Goal: Information Seeking & Learning: Learn about a topic

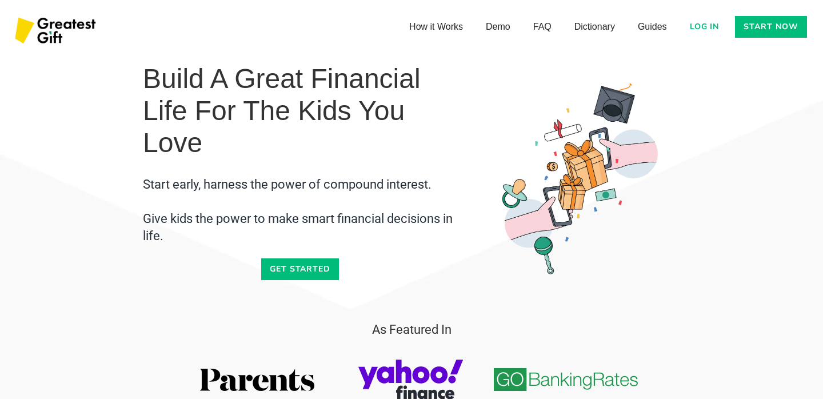
click at [706, 28] on link "Log in" at bounding box center [704, 27] width 43 height 22
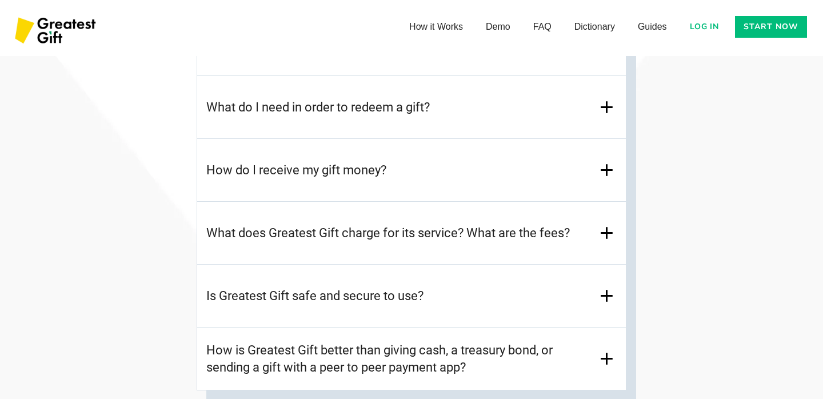
scroll to position [5248, 0]
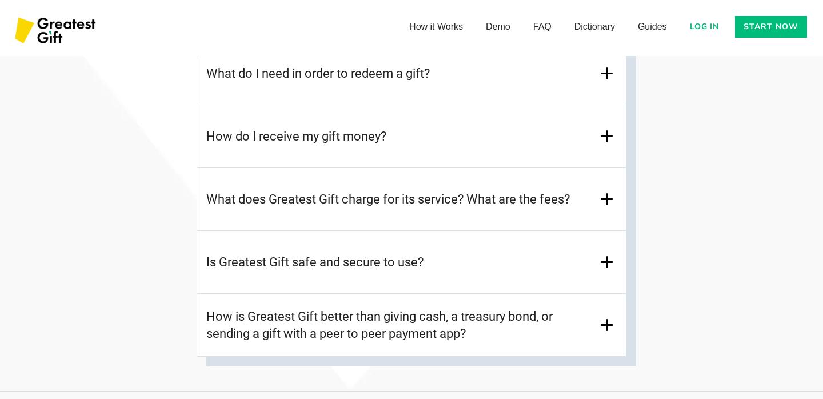
click at [366, 275] on div "Is Greatest Gift safe and secure to use?" at bounding box center [411, 262] width 428 height 63
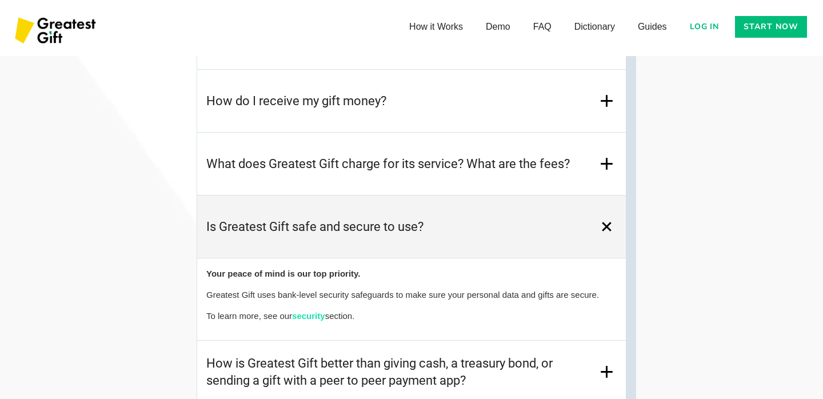
scroll to position [5282, 0]
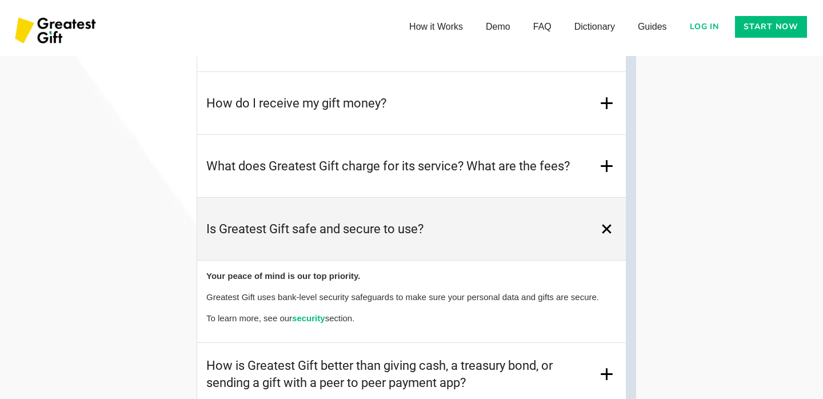
click at [314, 319] on strong "security" at bounding box center [308, 318] width 33 height 10
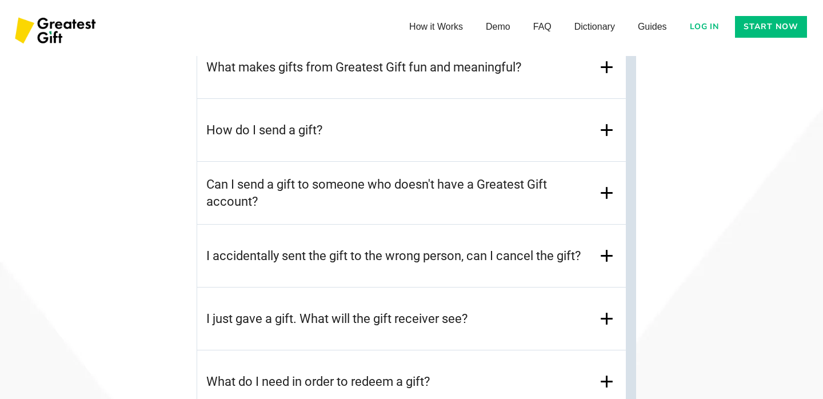
scroll to position [5034, 0]
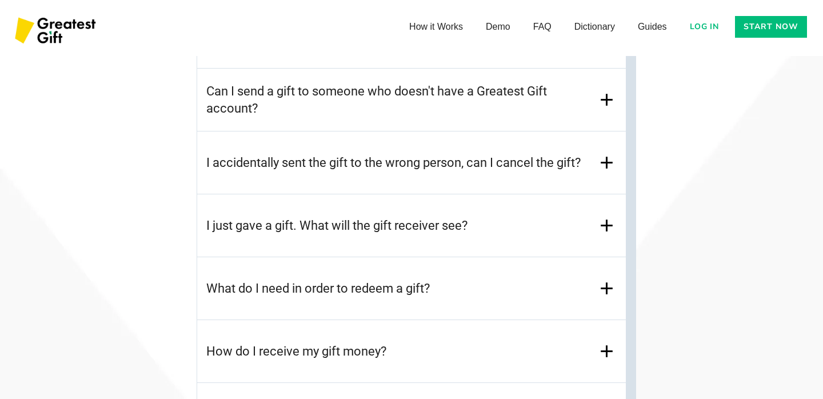
click at [306, 154] on h3 "I accidentally sent the gift to the wrong person, can I cancel the gift?" at bounding box center [393, 162] width 374 height 17
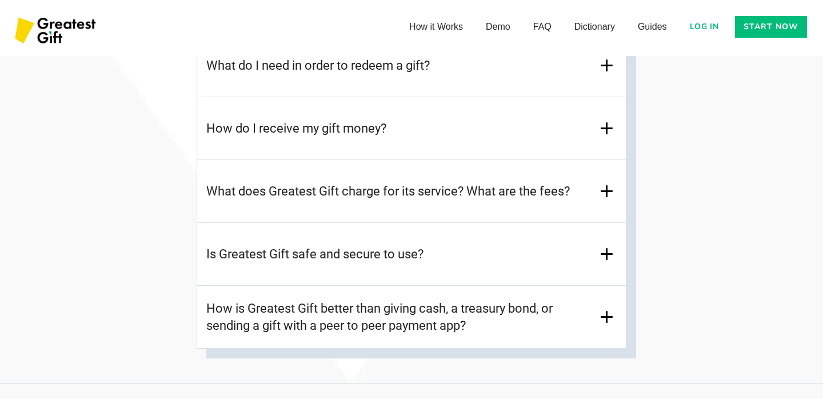
scroll to position [5330, 0]
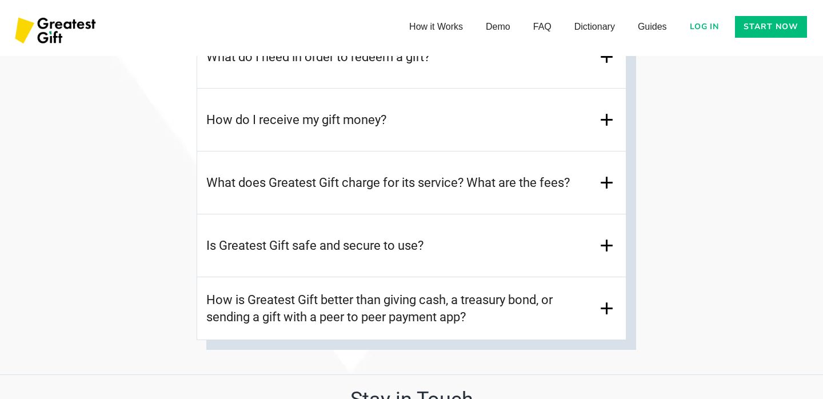
click at [327, 184] on h3 "What does Greatest Gift charge for its service? What are the fees?" at bounding box center [387, 182] width 363 height 17
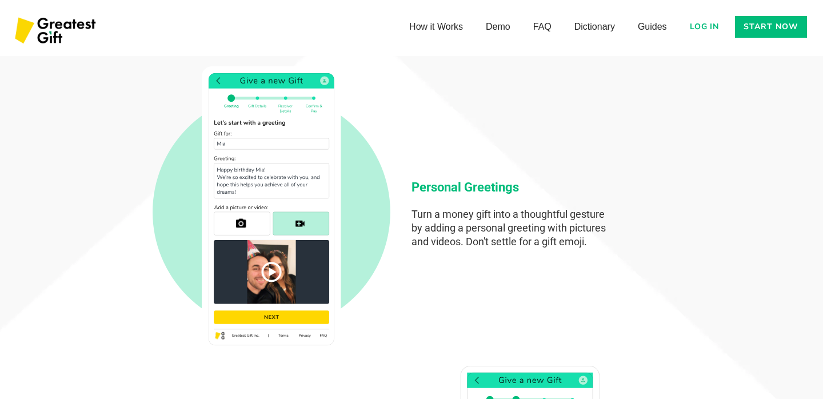
scroll to position [3113, 0]
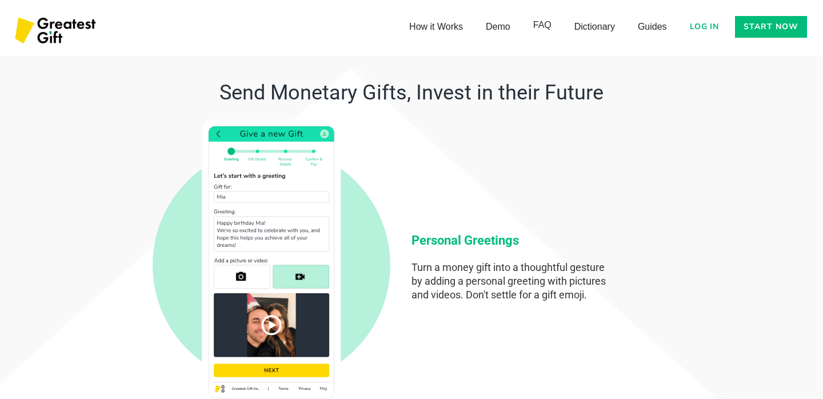
click at [545, 26] on link "FAQ" at bounding box center [542, 25] width 41 height 23
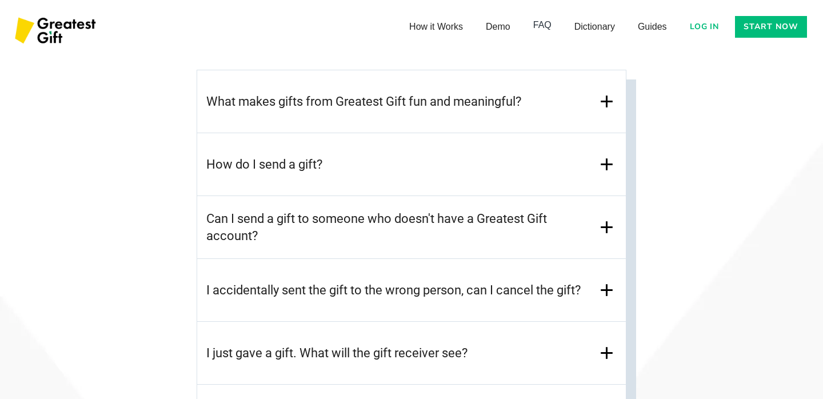
scroll to position [4925, 0]
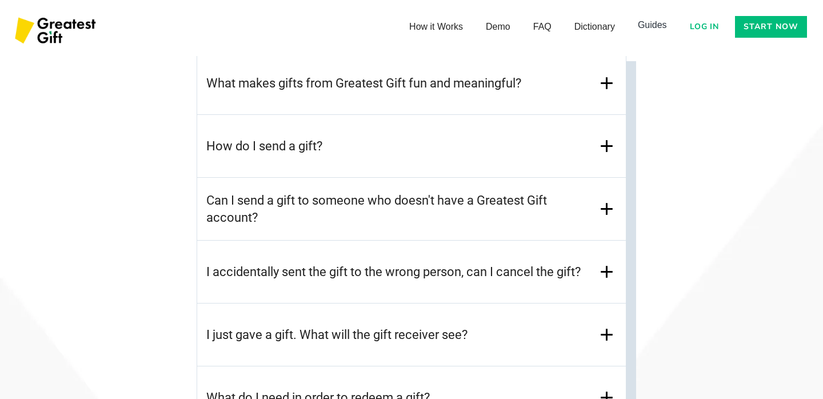
click at [650, 25] on link "Guides" at bounding box center [652, 25] width 52 height 23
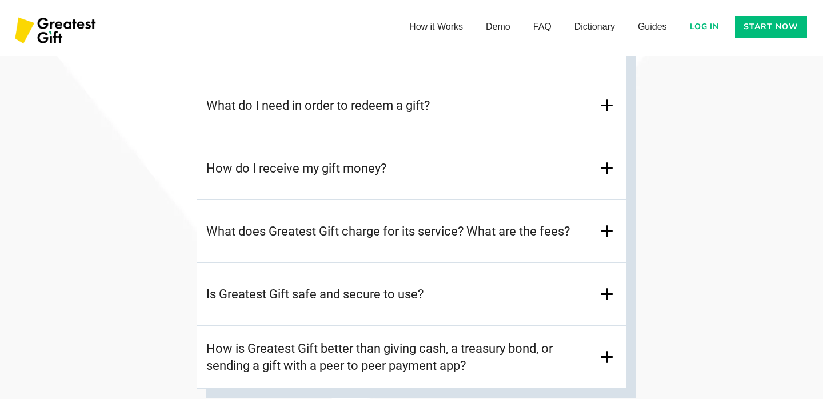
scroll to position [5676, 0]
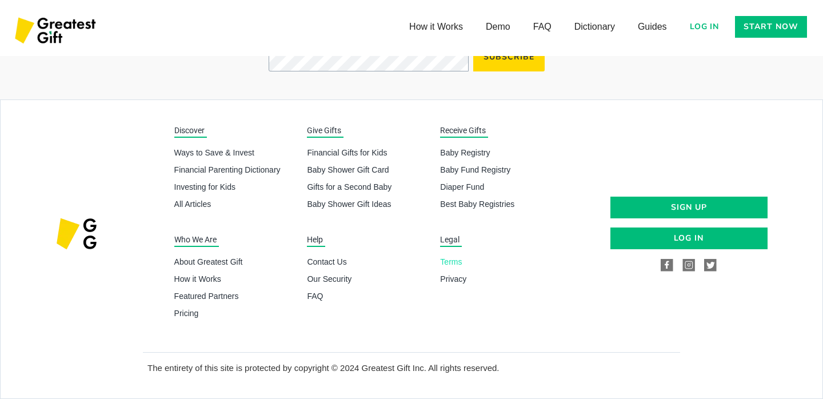
click at [450, 260] on link "Terms" at bounding box center [502, 261] width 124 height 11
click at [327, 261] on link "Contact Us" at bounding box center [369, 261] width 124 height 11
